Goal: Find specific page/section: Find specific page/section

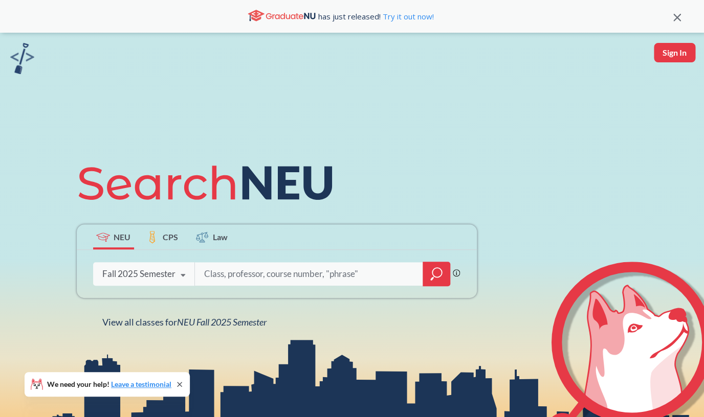
click at [277, 277] on input "search" at bounding box center [308, 273] width 213 height 21
type input "INFO5002"
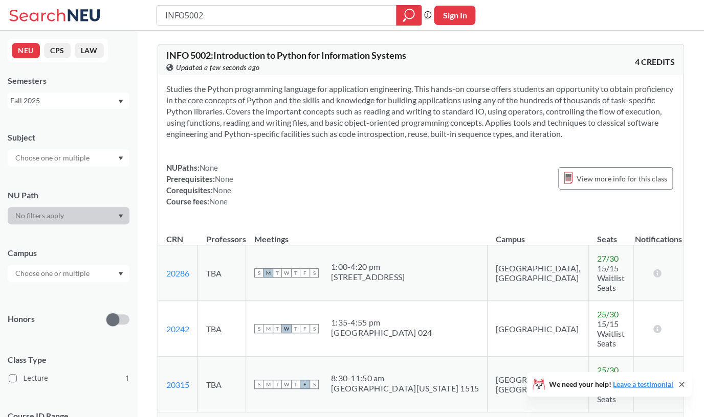
click at [218, 417] on span "Show all sections (3 more)" at bounding box center [207, 422] width 83 height 9
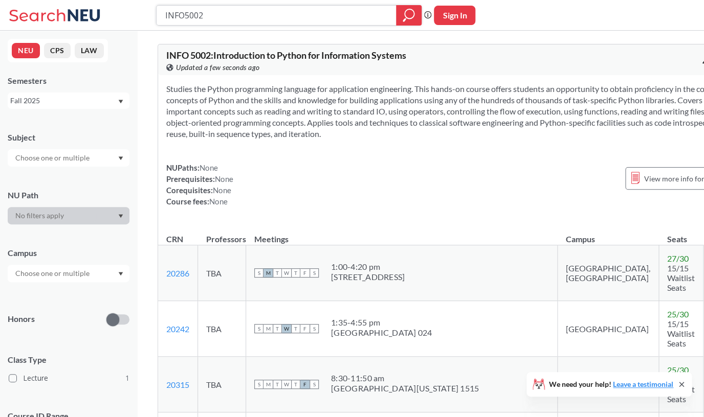
drag, startPoint x: 223, startPoint y: 22, endPoint x: 149, endPoint y: -10, distance: 81.5
click at [164, 7] on input "INFO5002" at bounding box center [276, 15] width 224 height 17
type input "DAMG6105"
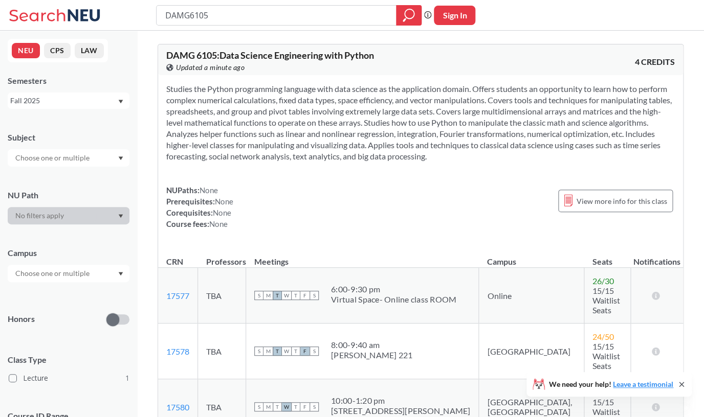
drag, startPoint x: 220, startPoint y: 22, endPoint x: 116, endPoint y: 0, distance: 106.1
click at [164, 7] on input "DAMG6105" at bounding box center [276, 15] width 224 height 17
type input "CSYE7380"
